Goal: Transaction & Acquisition: Obtain resource

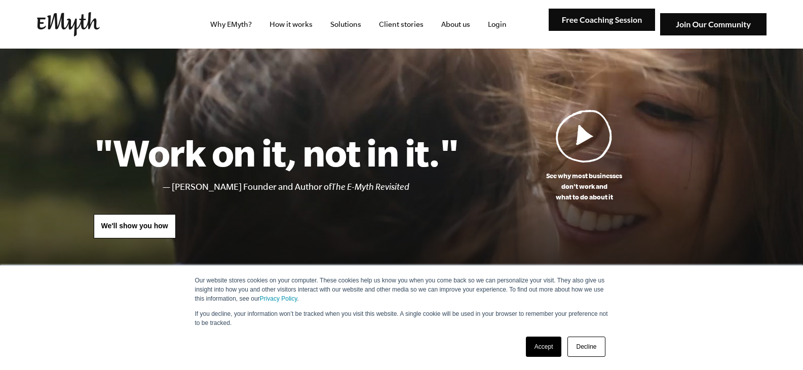
click at [540, 349] on link "Accept" at bounding box center [544, 347] width 36 height 20
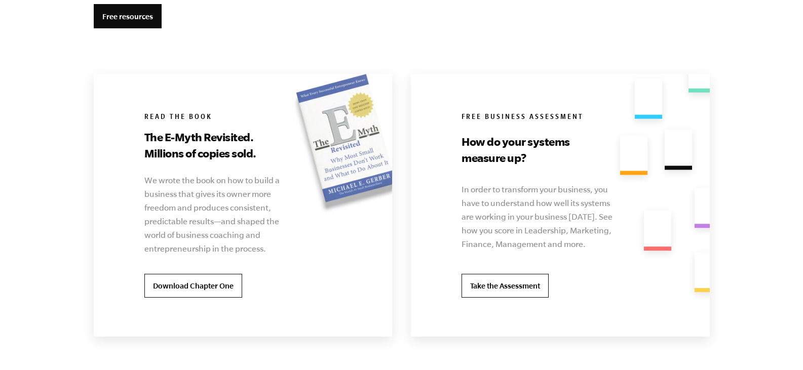
scroll to position [2024, 0]
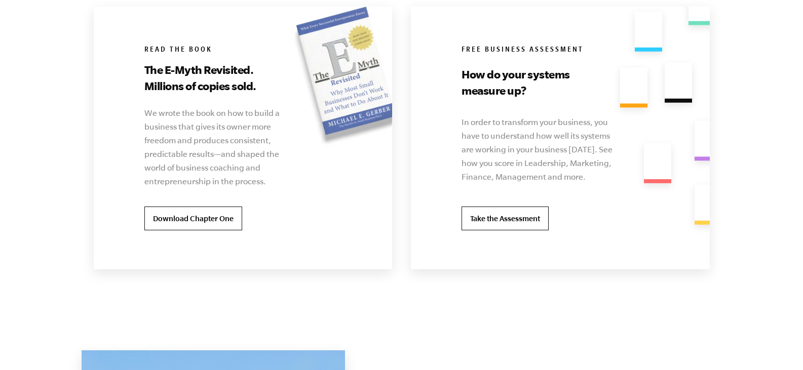
drag, startPoint x: 805, startPoint y: 25, endPoint x: 802, endPoint y: 281, distance: 256.3
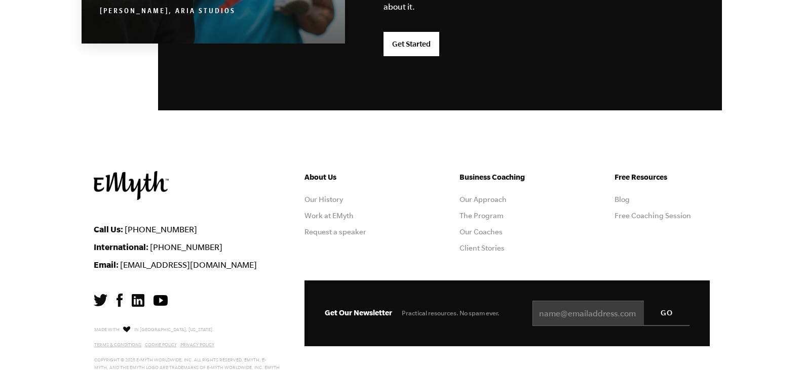
scroll to position [2715, 0]
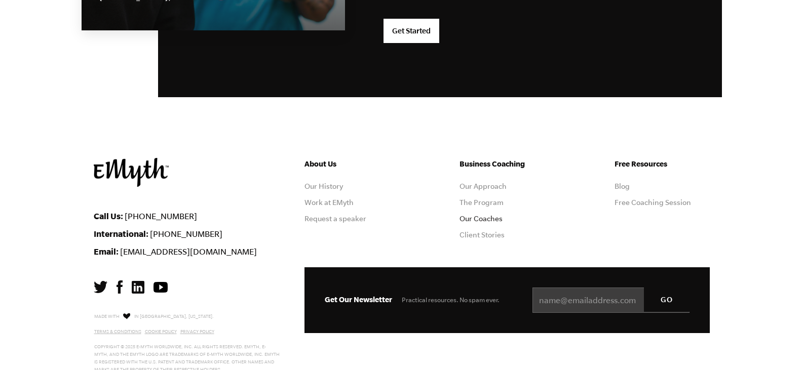
click at [476, 218] on link "Our Coaches" at bounding box center [480, 219] width 43 height 8
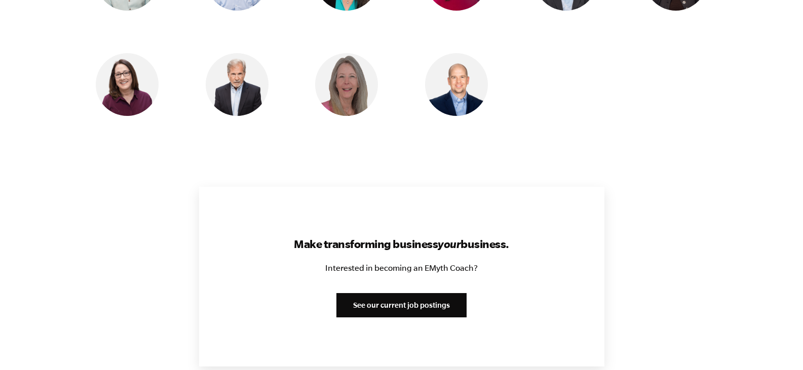
scroll to position [1164, 0]
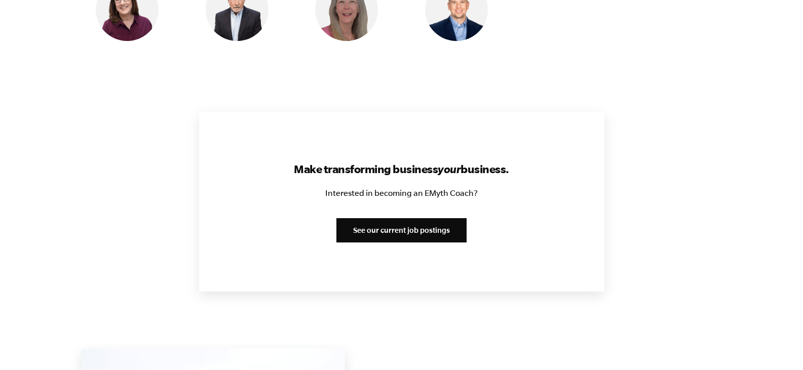
click at [389, 230] on link "See our current job postings" at bounding box center [401, 230] width 130 height 24
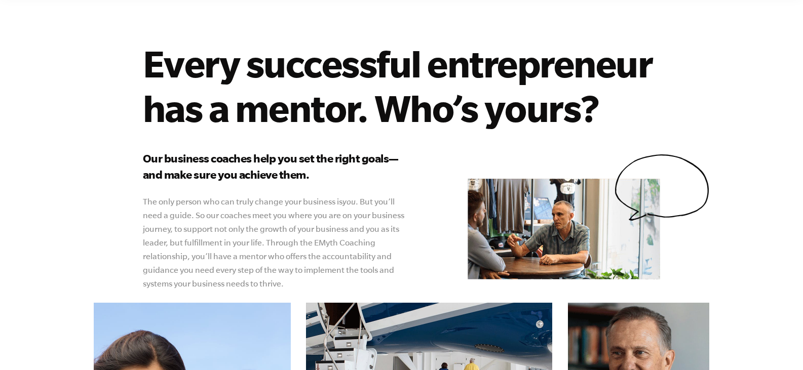
scroll to position [0, 0]
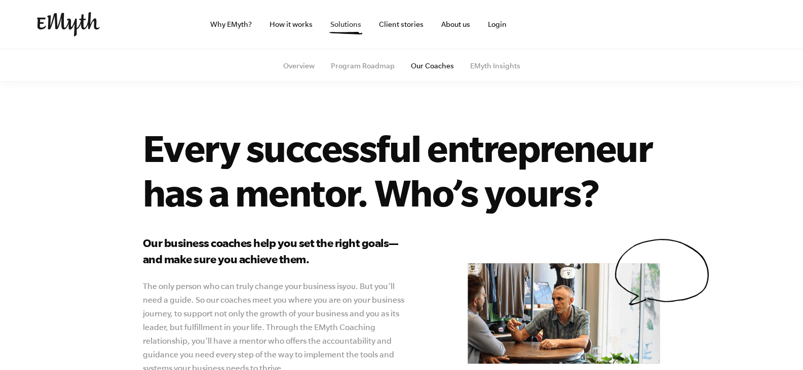
click at [347, 26] on link "Solutions" at bounding box center [345, 24] width 47 height 49
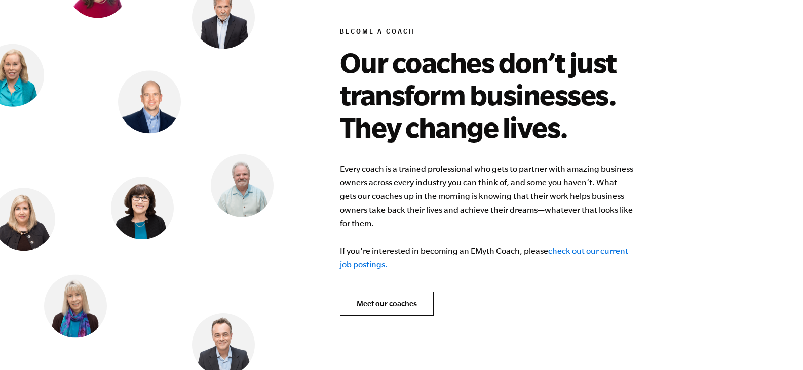
scroll to position [3952, 0]
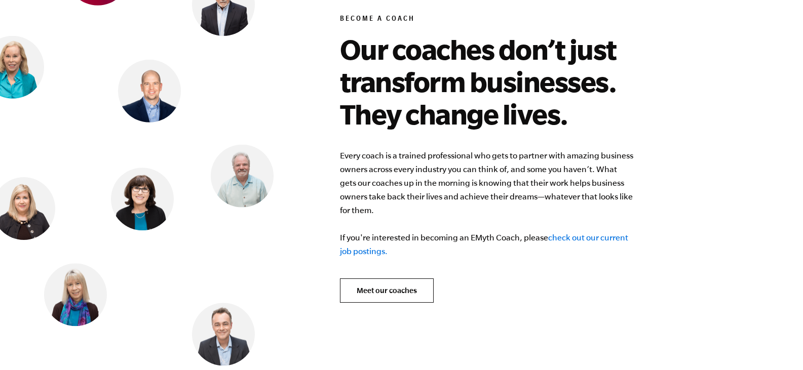
click at [577, 233] on link "check out our current job postings." at bounding box center [484, 244] width 288 height 23
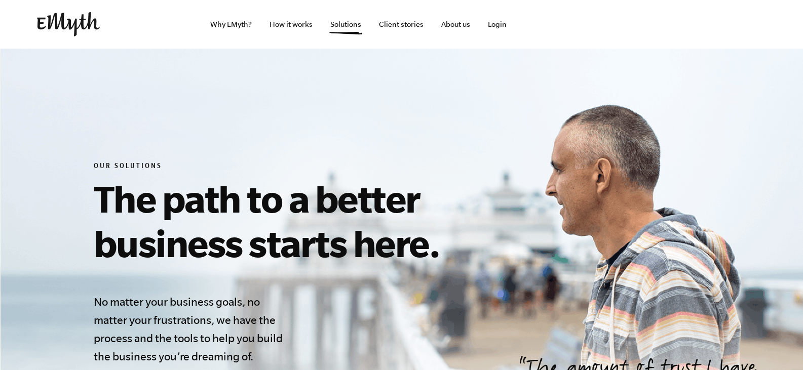
click at [796, 0] on html "Why EMyth? Solutions How It Works Client Stories About Us Free Resources Why EM…" at bounding box center [401, 185] width 803 height 370
click at [224, 24] on link "Why EMyth?" at bounding box center [231, 24] width 58 height 49
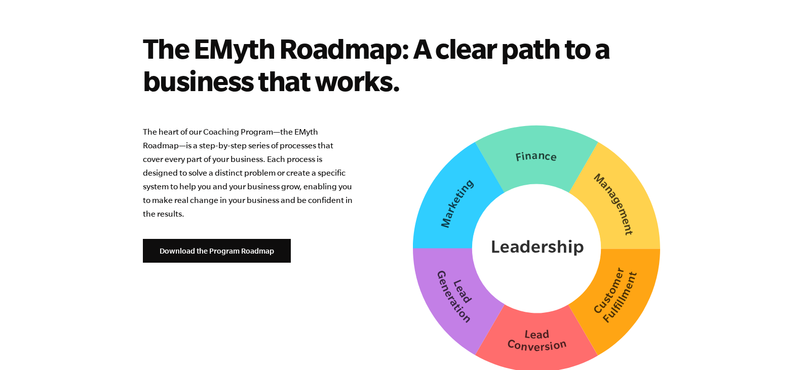
scroll to position [2530, 0]
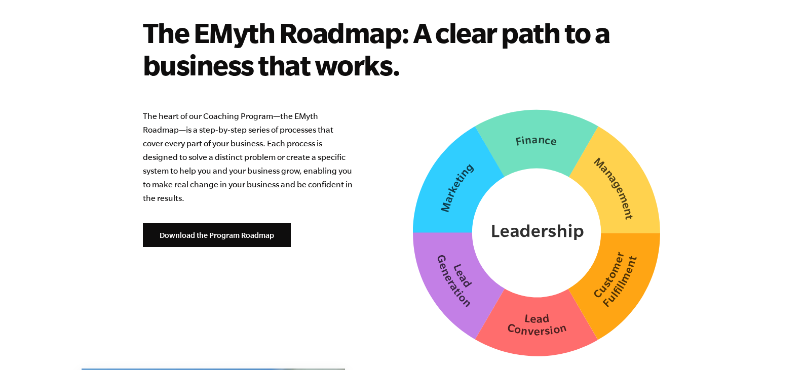
drag, startPoint x: 805, startPoint y: 24, endPoint x: 812, endPoint y: 269, distance: 244.7
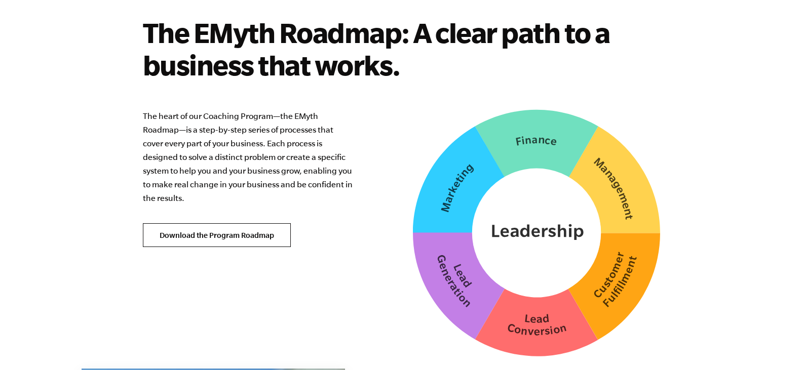
click at [203, 223] on link "Download the Program Roadmap" at bounding box center [217, 235] width 148 height 24
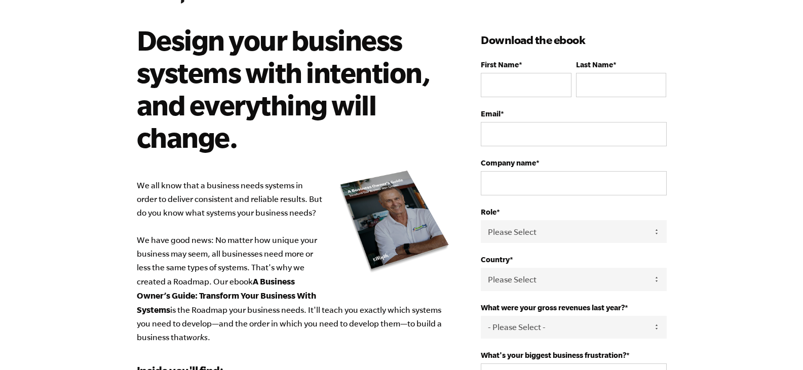
scroll to position [60, 0]
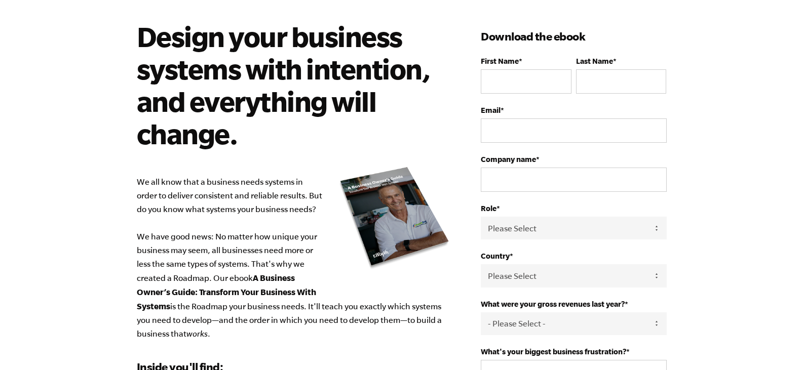
drag, startPoint x: 807, startPoint y: 69, endPoint x: 808, endPoint y: 95, distance: 25.9
click at [802, 95] on html "Design your business systems with intention, and everything will change. We all…" at bounding box center [401, 125] width 803 height 370
click at [509, 75] on input "First Name *" at bounding box center [526, 81] width 90 height 24
type input "Joy"
type input "Scott"
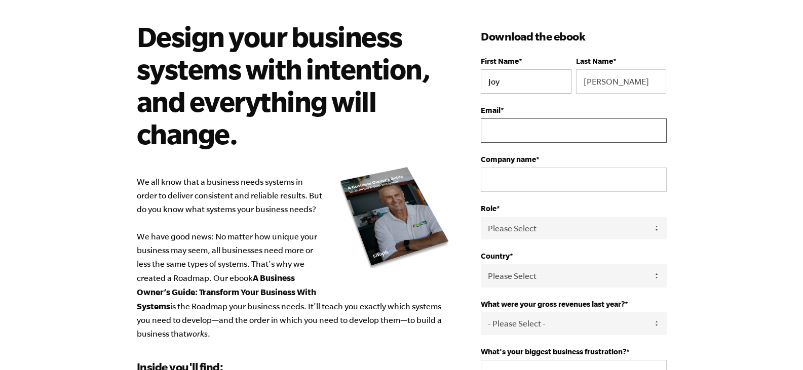
type input "joyscott617@gmail.com"
type input "JOY Happenings LLC"
select select "United States"
type input "15122031995"
drag, startPoint x: 508, startPoint y: 130, endPoint x: 436, endPoint y: 126, distance: 72.6
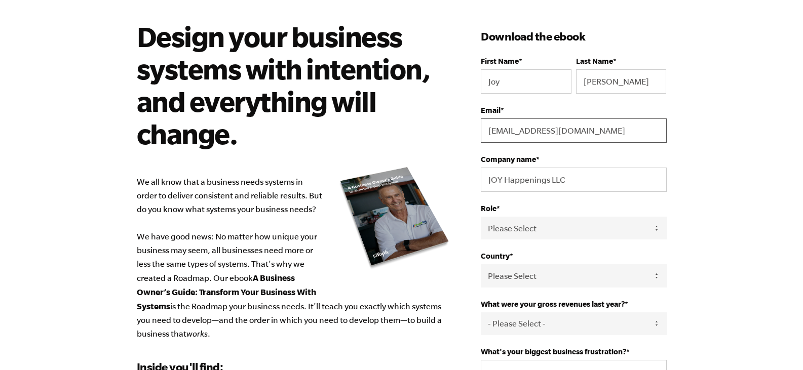
click at [438, 127] on div "Design your business systems with intention, and everything will change. We all…" at bounding box center [402, 333] width 554 height 626
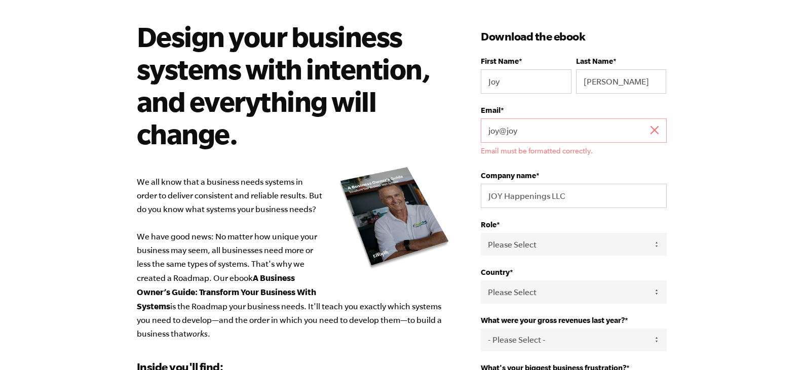
type input "joy@joyhappenings.com"
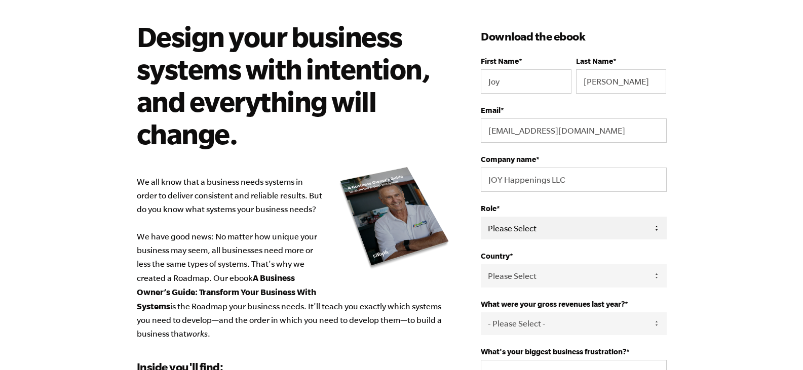
click at [566, 228] on select "Please Select Owner Partner / Co-Owner Executive Employee / Other" at bounding box center [573, 228] width 185 height 23
select select "Owner"
click at [481, 217] on select "Please Select Owner Partner / Co-Owner Executive Employee / Other" at bounding box center [573, 228] width 185 height 23
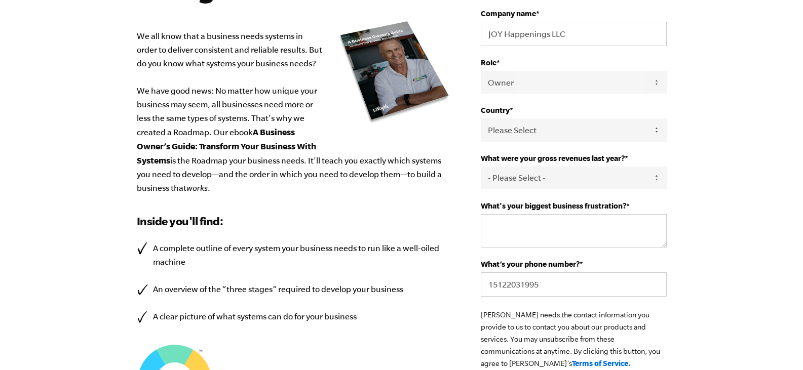
scroll to position [218, 0]
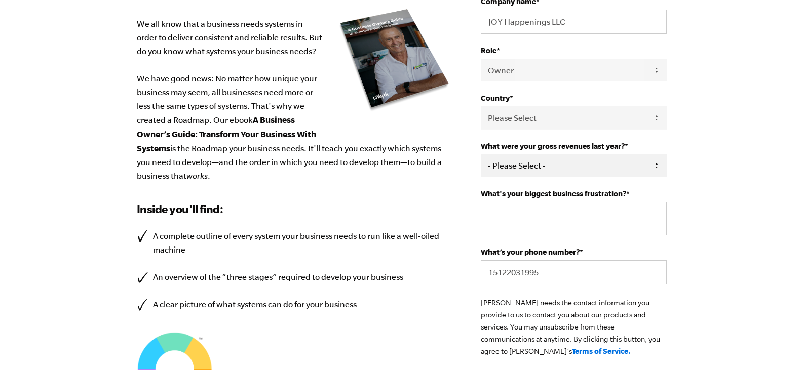
click at [640, 164] on select "- Please Select - 0-75K 76-150K 151-275K 276-500K 501-750K 751-1M 1-2.5M 2.5-5M…" at bounding box center [573, 165] width 185 height 23
select select "0-75K"
click at [481, 154] on select "- Please Select - 0-75K 76-150K 151-275K 276-500K 501-750K 751-1M 1-2.5M 2.5-5M…" at bounding box center [573, 165] width 185 height 23
click at [569, 214] on textarea "What's your biggest business frustration? *" at bounding box center [573, 218] width 185 height 33
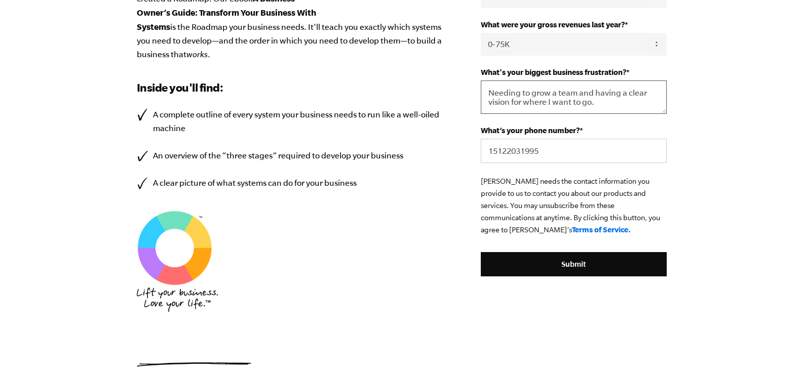
scroll to position [346, 0]
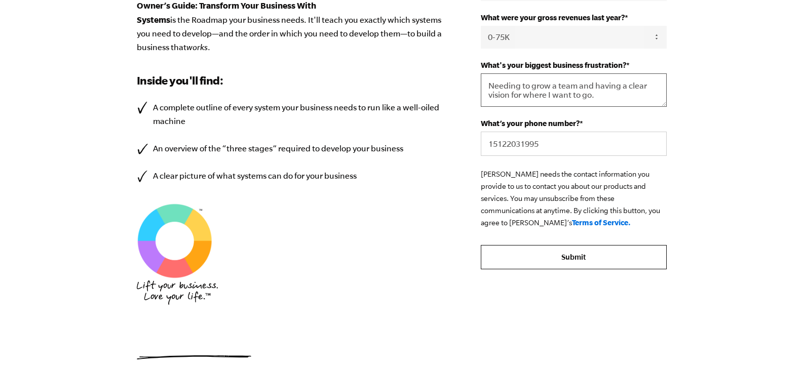
type textarea "Needing to grow a team and having a clear vision for where I want to go."
click at [566, 258] on input "Submit" at bounding box center [573, 257] width 185 height 24
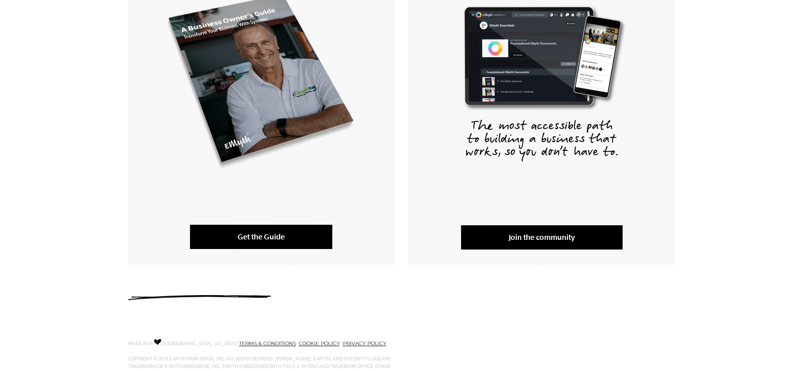
click at [241, 235] on link "Get the Guide" at bounding box center [261, 237] width 142 height 24
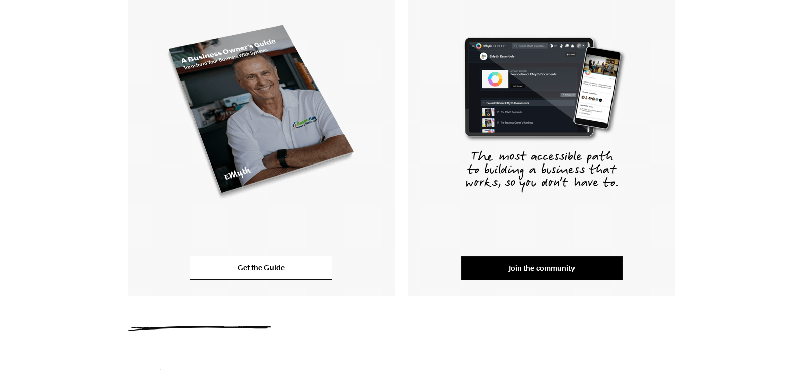
scroll to position [223, 0]
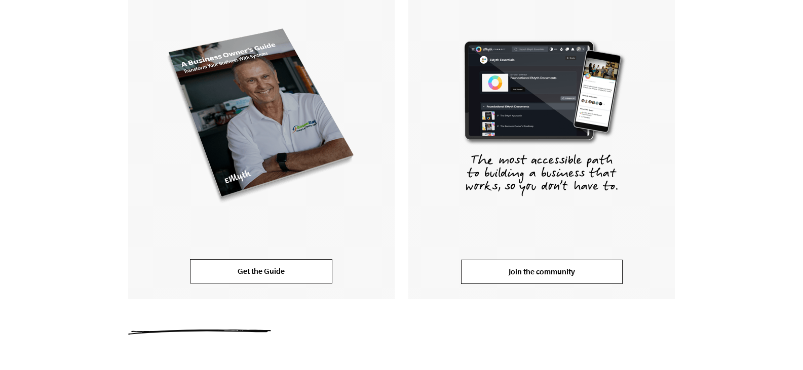
click at [525, 271] on link "Join the community" at bounding box center [542, 272] width 162 height 24
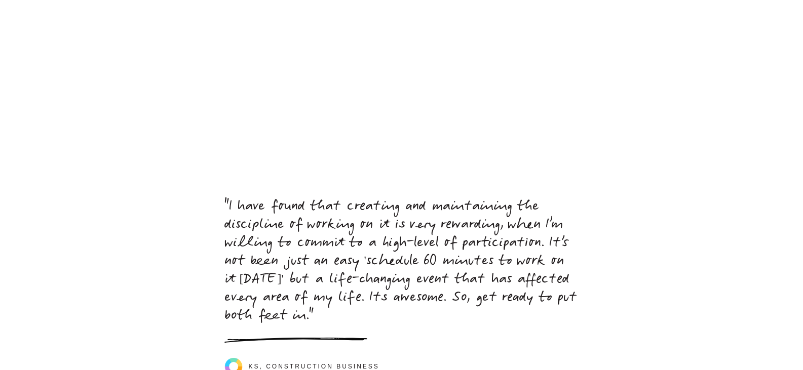
scroll to position [4637, 0]
